Goal: Navigation & Orientation: Find specific page/section

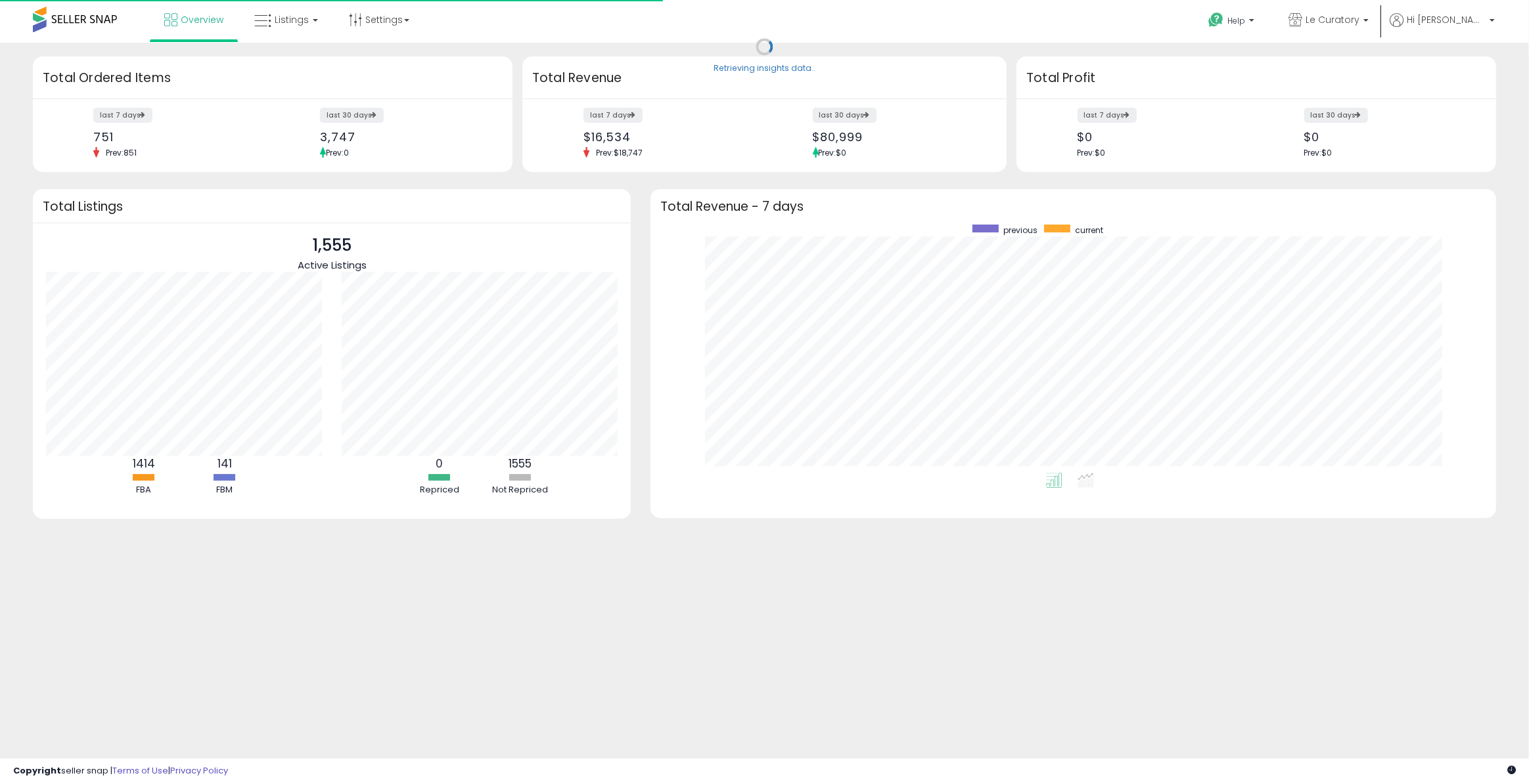
scroll to position [248, 819]
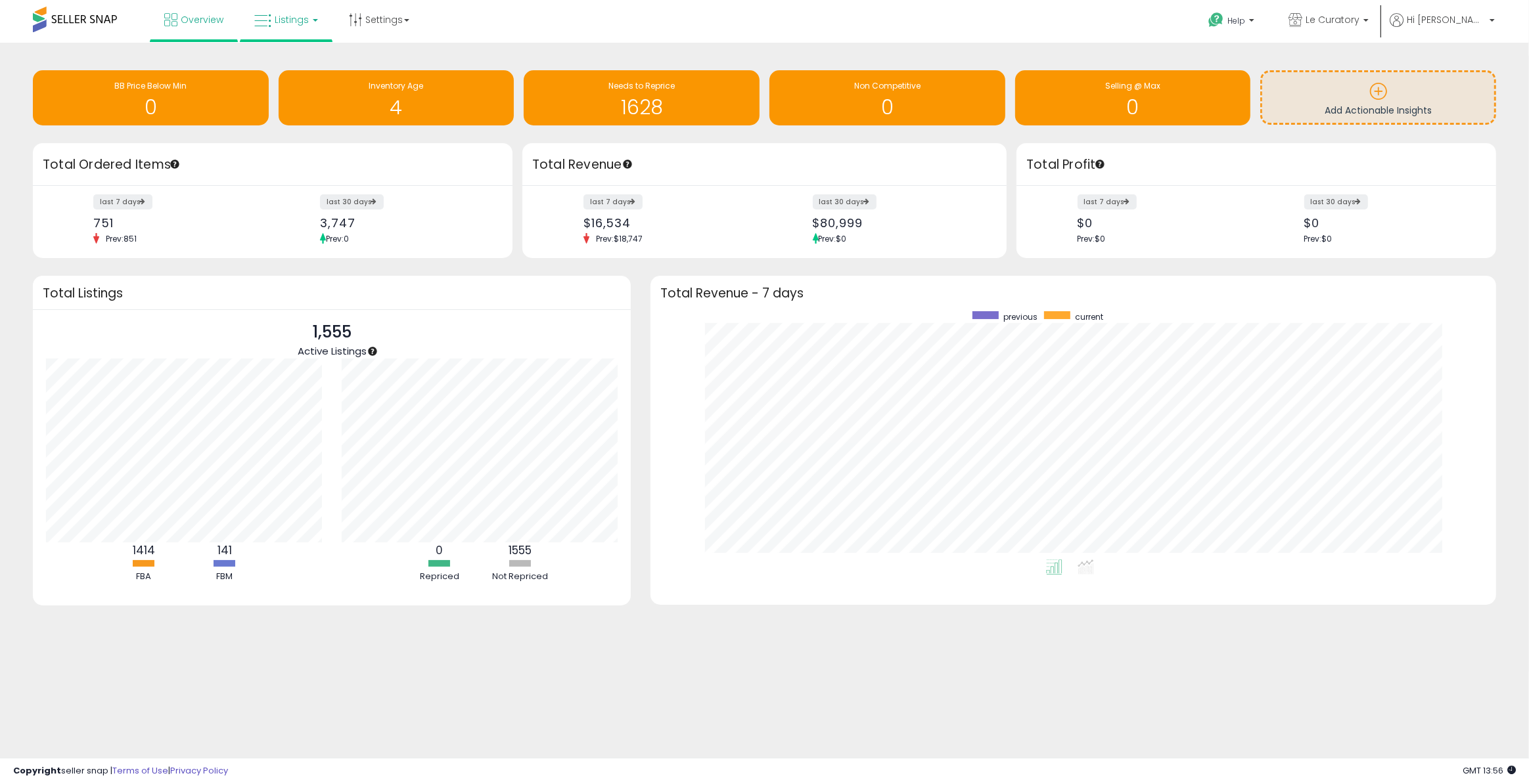
click at [286, 24] on span "Listings" at bounding box center [291, 19] width 34 height 13
click at [291, 59] on icon at bounding box center [296, 64] width 57 height 17
